Goal: Find specific page/section: Find specific page/section

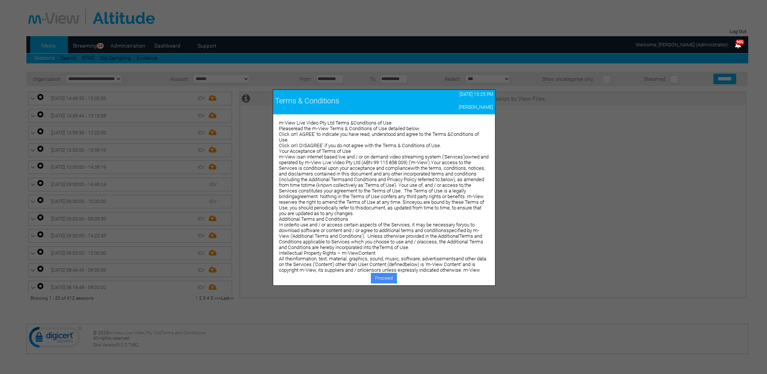
click at [386, 279] on link "Proceed" at bounding box center [384, 278] width 26 height 11
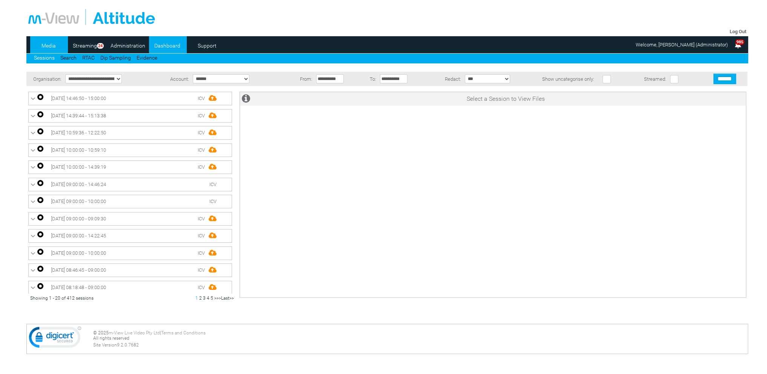
click at [161, 46] on link "Dashboard" at bounding box center [167, 45] width 37 height 11
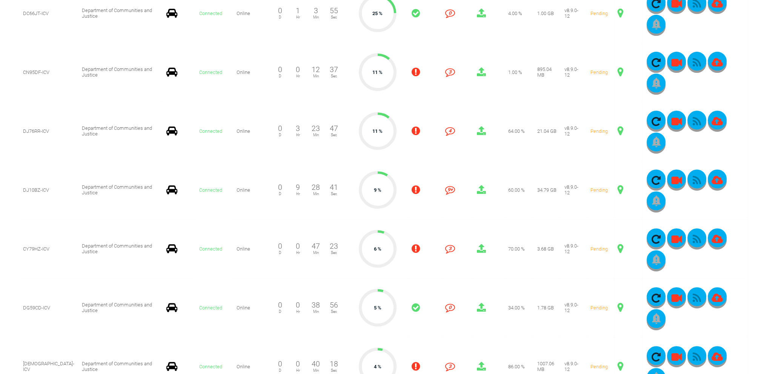
scroll to position [377, 0]
click at [617, 307] on span at bounding box center [620, 307] width 6 height 10
click at [617, 190] on span at bounding box center [620, 189] width 6 height 10
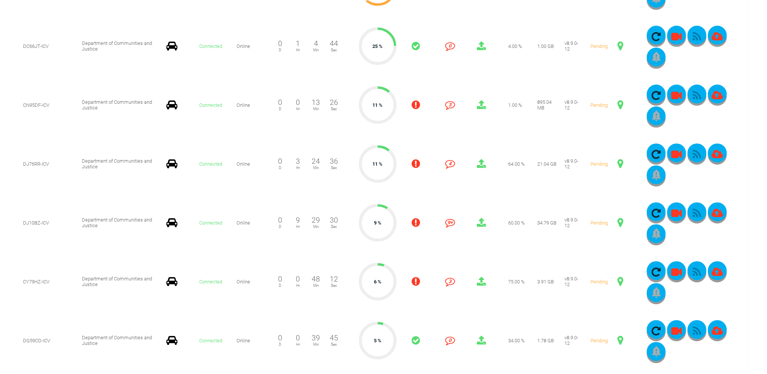
scroll to position [302, 0]
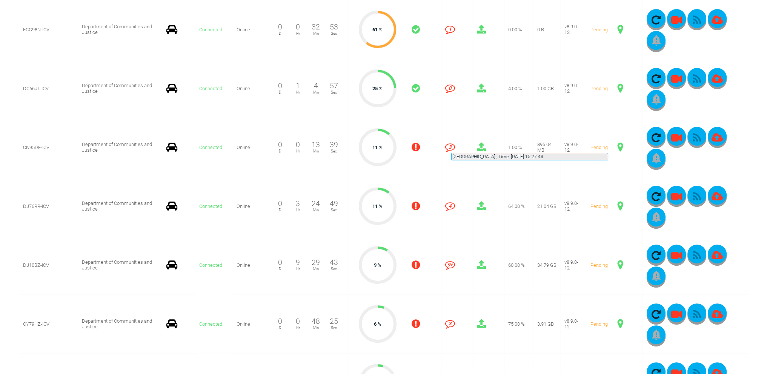
click at [617, 144] on span at bounding box center [620, 147] width 6 height 10
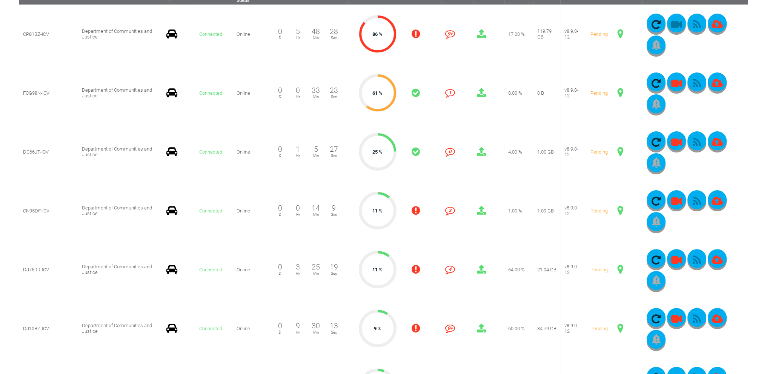
scroll to position [226, 0]
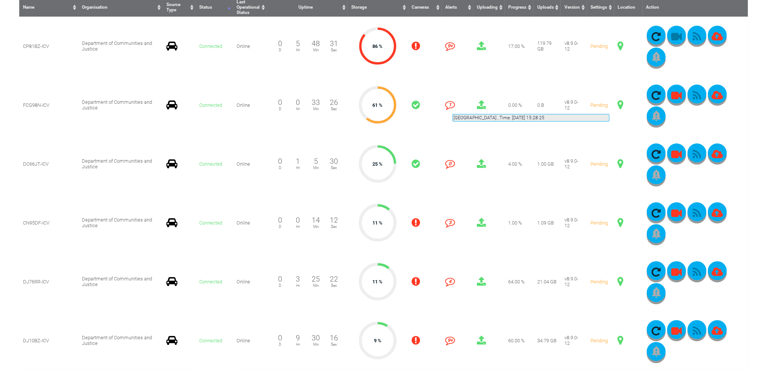
click at [617, 105] on span at bounding box center [620, 105] width 6 height 10
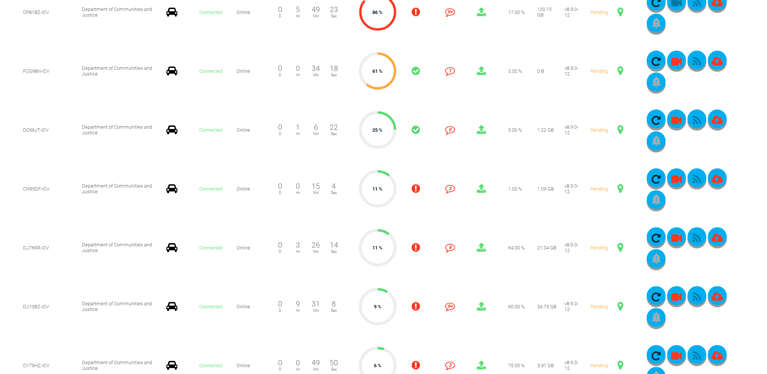
scroll to position [264, 0]
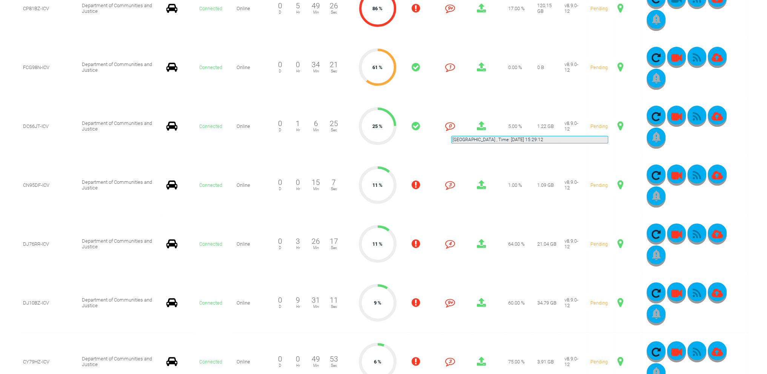
click at [617, 127] on span at bounding box center [620, 126] width 6 height 10
